Goal: Transaction & Acquisition: Obtain resource

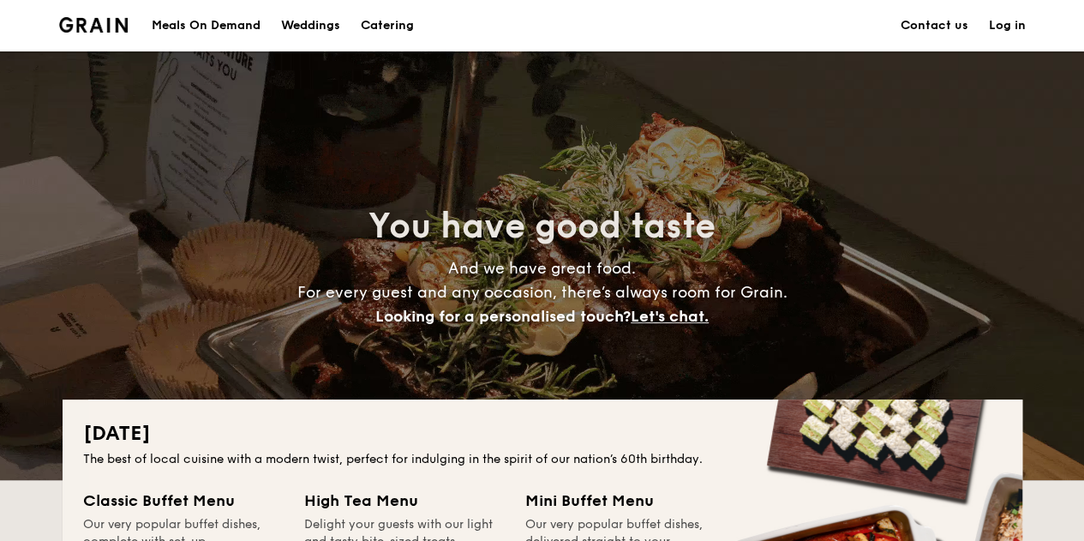
scroll to position [257, 0]
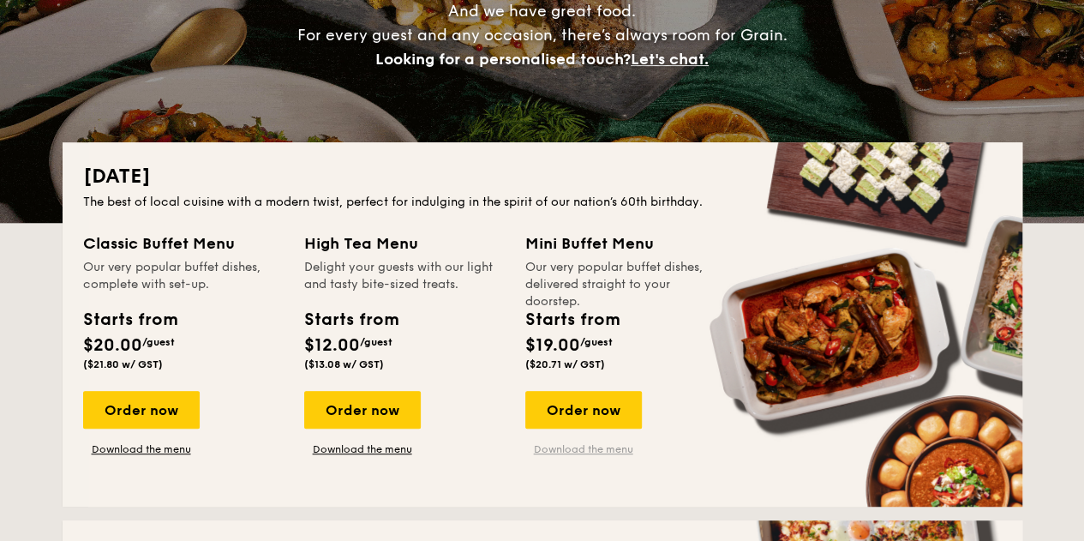
click at [549, 448] on link "Download the menu" at bounding box center [583, 449] width 117 height 14
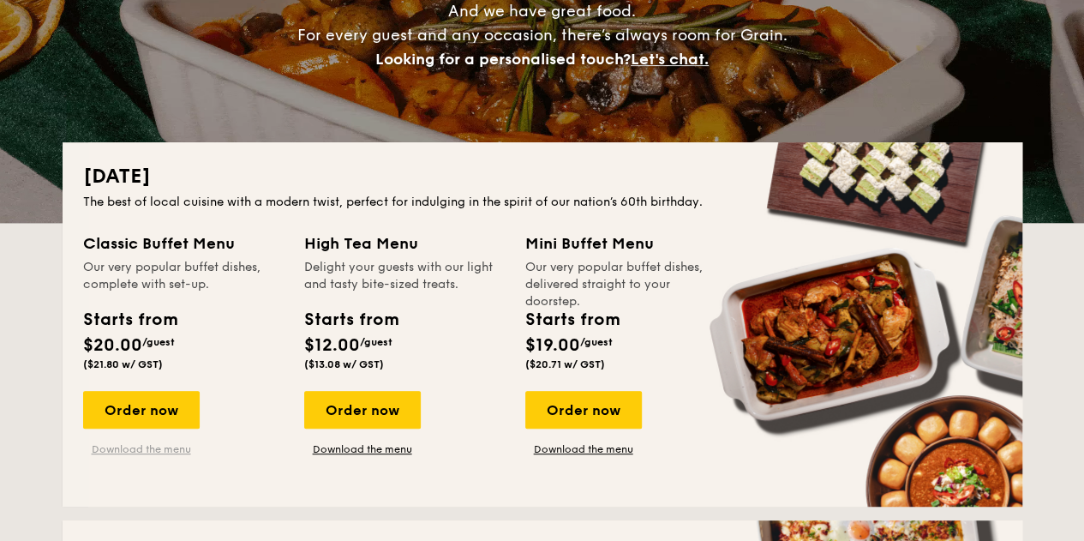
click at [141, 453] on link "Download the menu" at bounding box center [141, 449] width 117 height 14
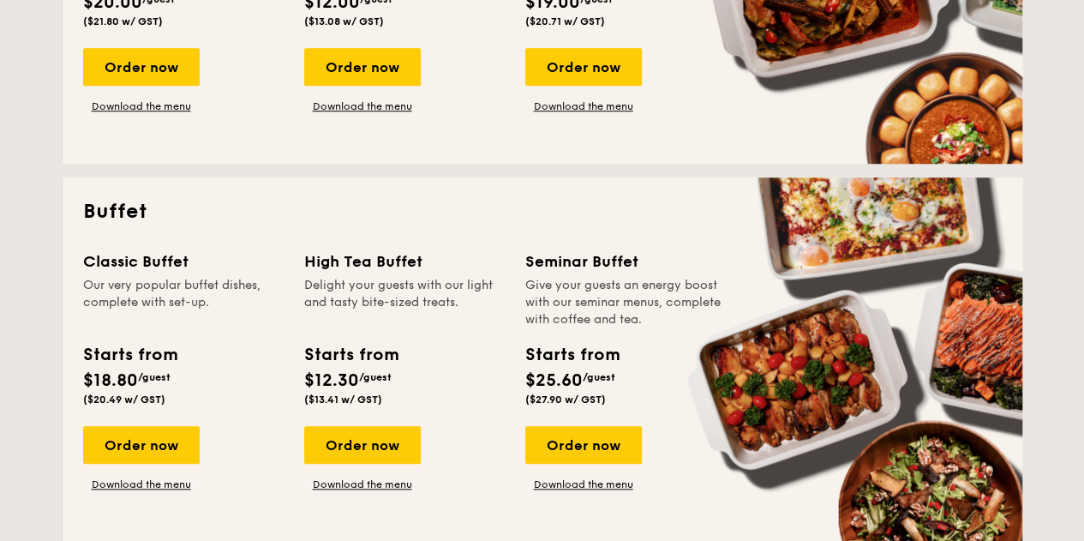
scroll to position [685, 0]
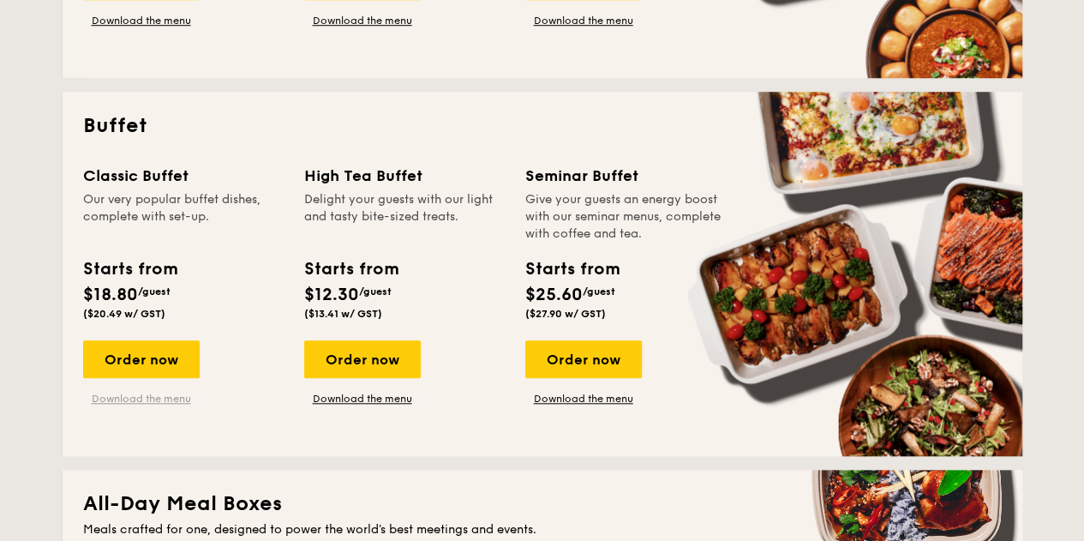
click at [178, 397] on link "Download the menu" at bounding box center [141, 398] width 117 height 14
click at [577, 401] on link "Download the menu" at bounding box center [583, 398] width 117 height 14
click at [373, 398] on link "Download the menu" at bounding box center [362, 398] width 117 height 14
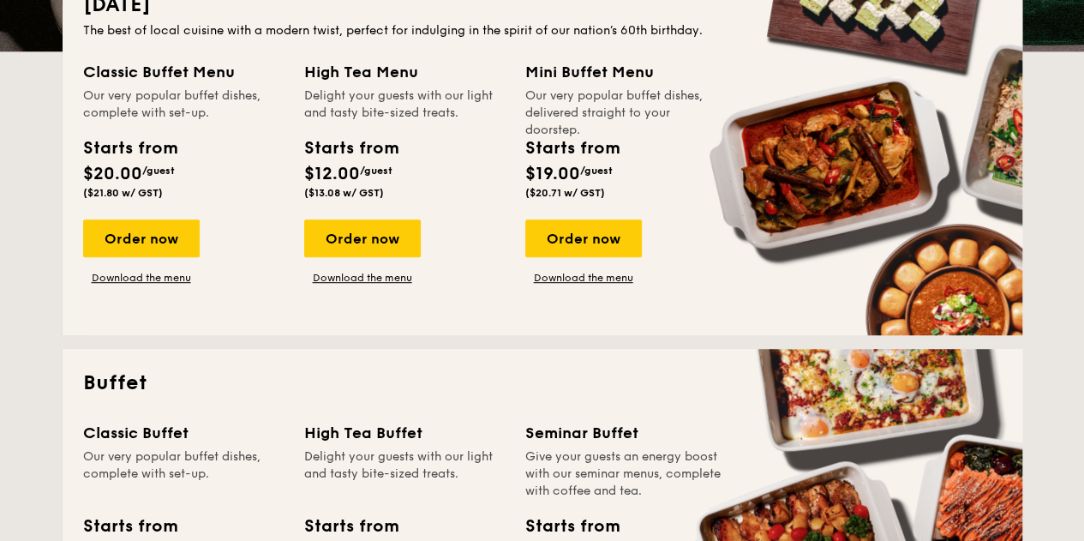
scroll to position [257, 0]
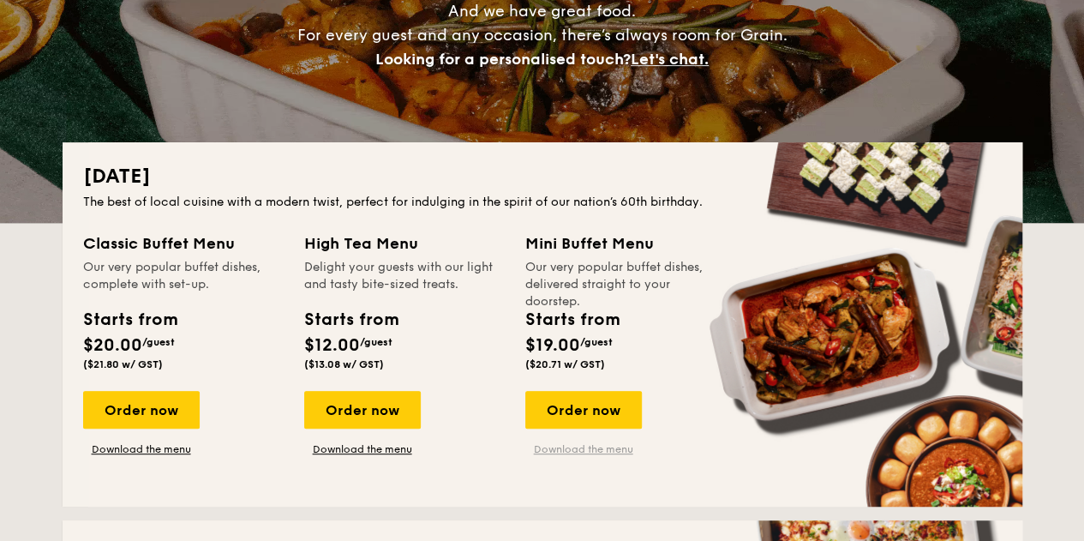
click at [608, 445] on link "Download the menu" at bounding box center [583, 449] width 117 height 14
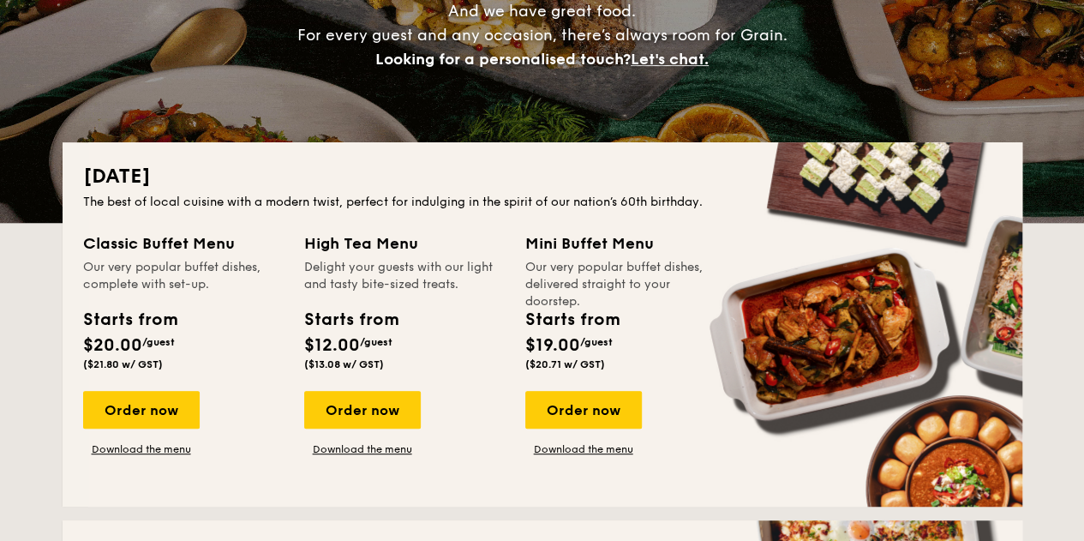
scroll to position [343, 0]
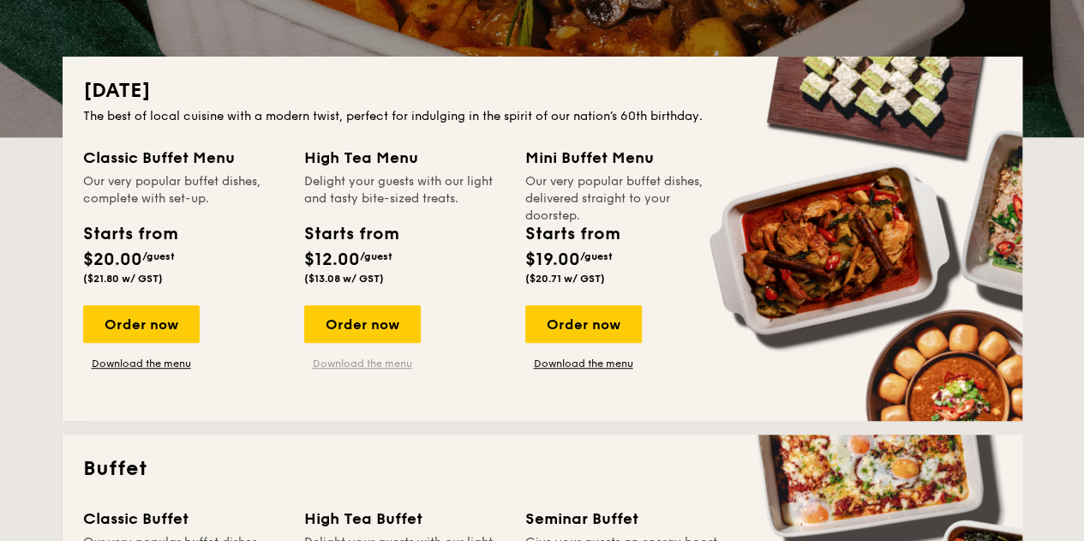
click at [377, 361] on link "Download the menu" at bounding box center [362, 363] width 117 height 14
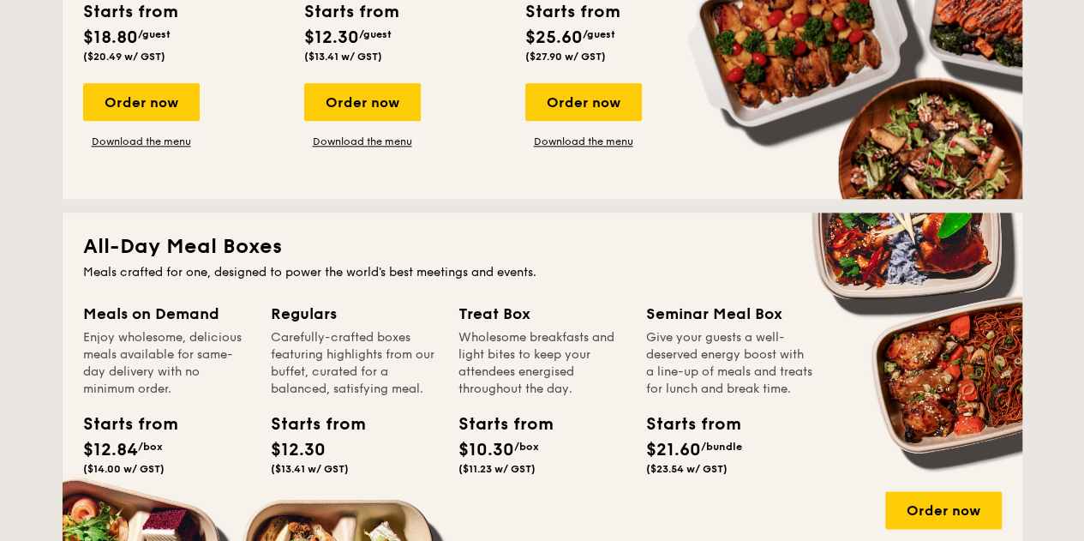
scroll to position [1114, 0]
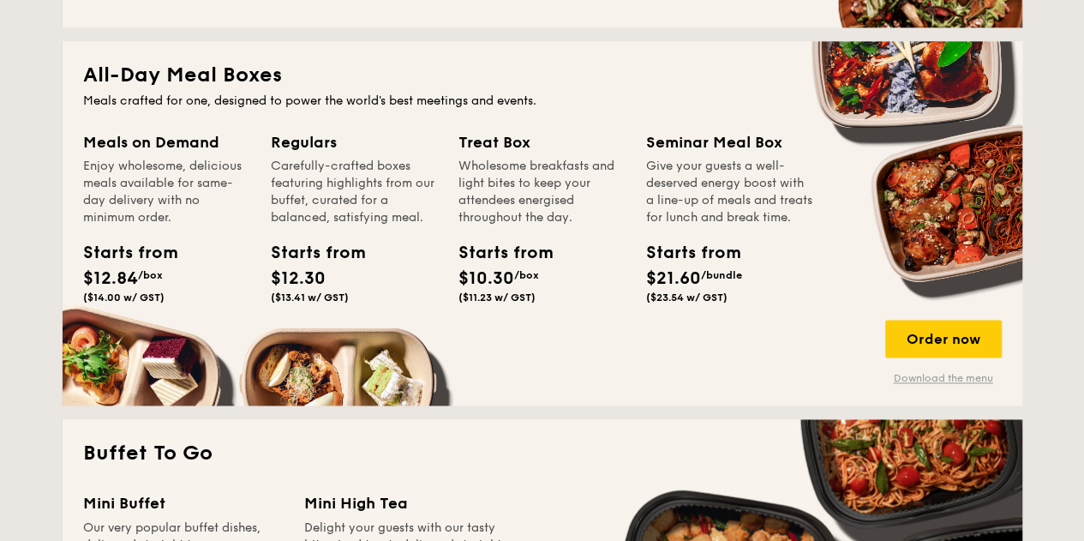
click at [961, 375] on link "Download the menu" at bounding box center [943, 378] width 117 height 14
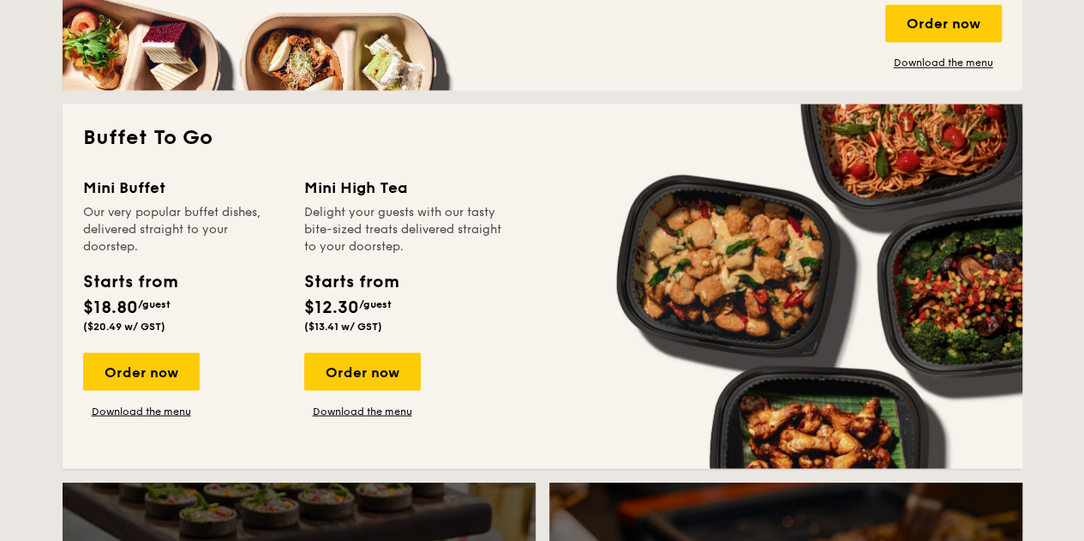
scroll to position [1456, 0]
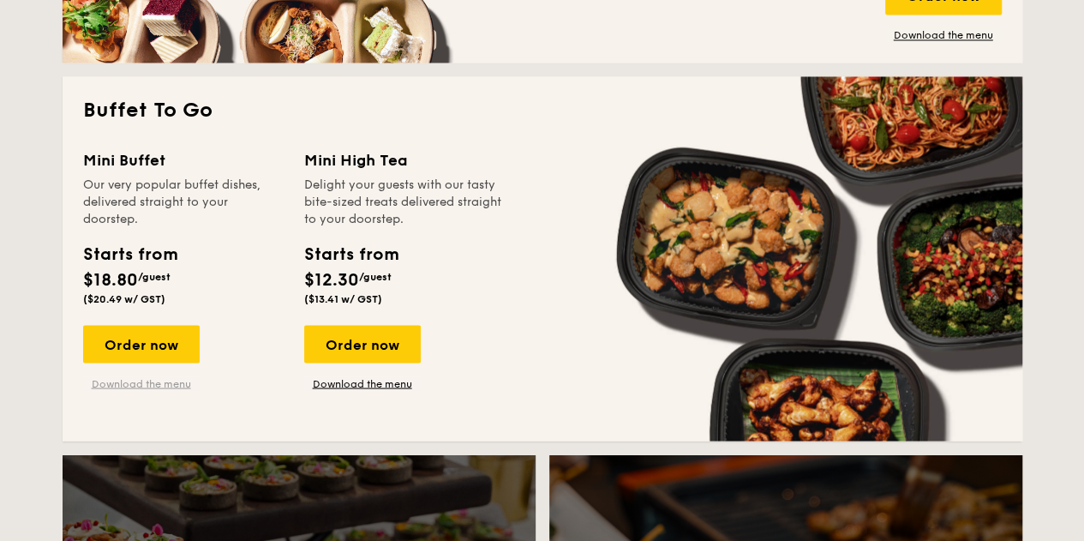
click at [134, 386] on link "Download the menu" at bounding box center [141, 383] width 117 height 14
click at [378, 385] on link "Download the menu" at bounding box center [362, 383] width 117 height 14
click at [170, 381] on link "Download the menu" at bounding box center [141, 383] width 117 height 14
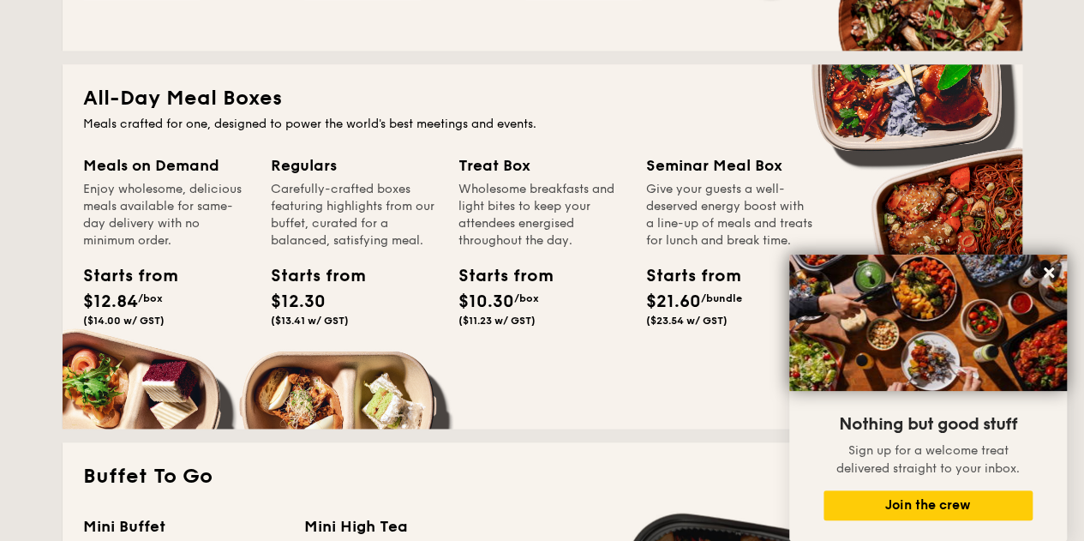
scroll to position [1114, 0]
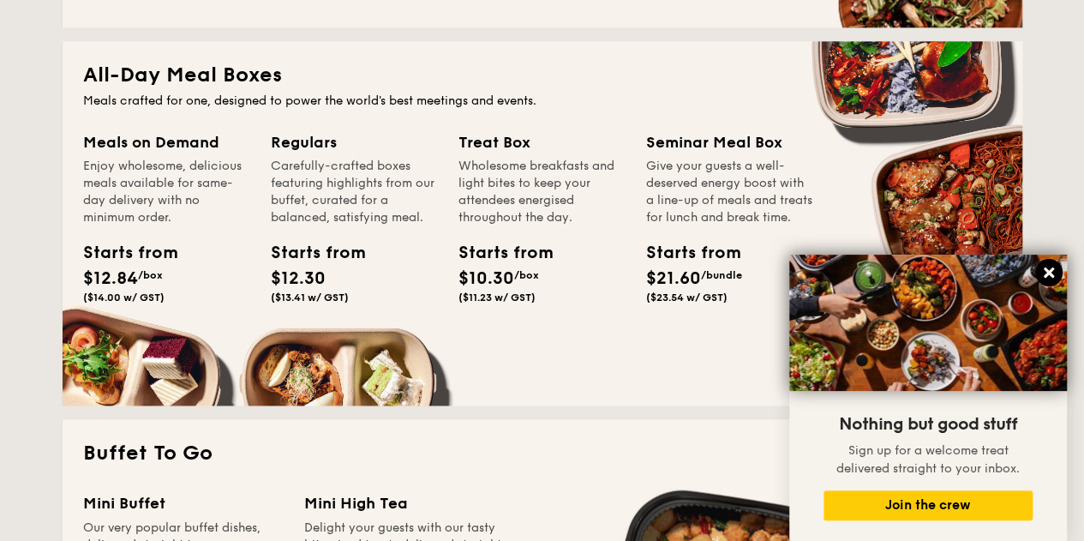
click at [1049, 270] on icon at bounding box center [1048, 272] width 15 height 15
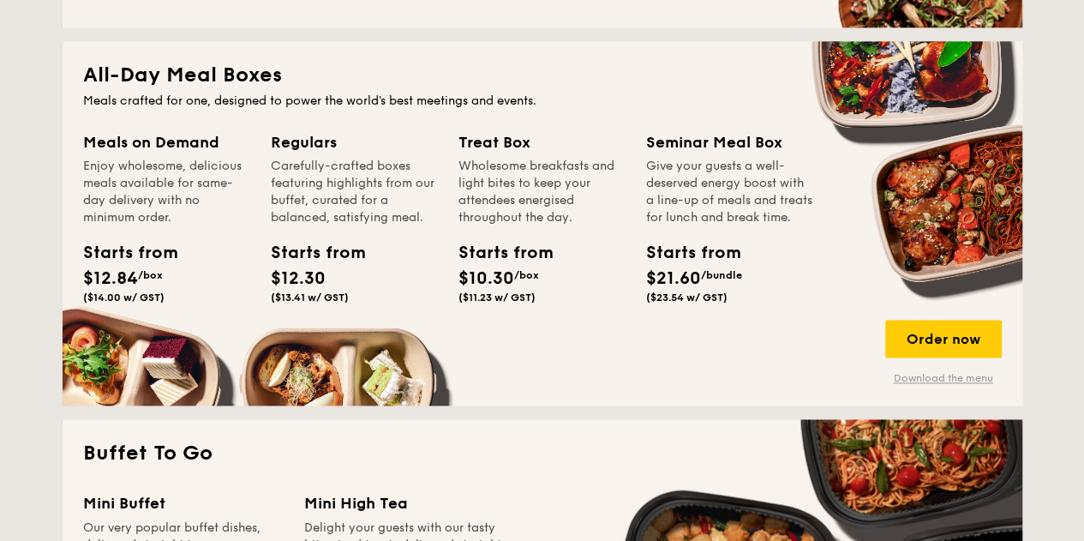
click at [949, 376] on link "Download the menu" at bounding box center [943, 378] width 117 height 14
